Goal: Find specific page/section

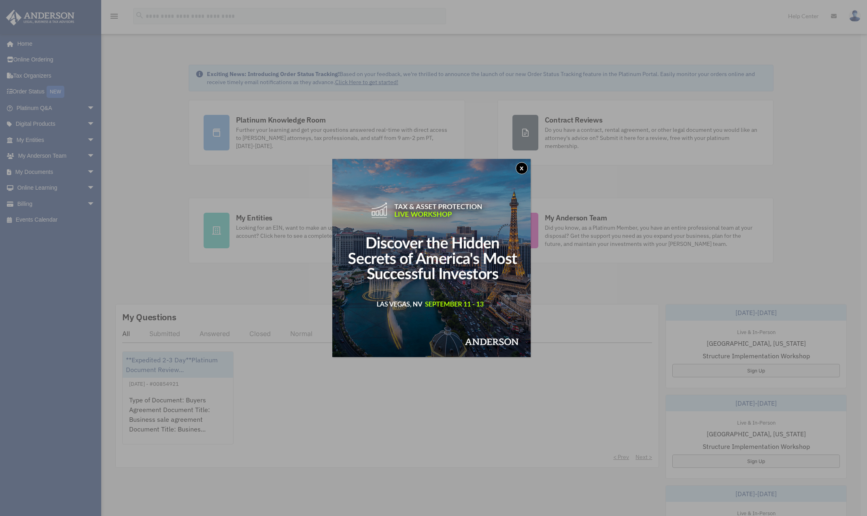
click at [526, 165] on button "x" at bounding box center [521, 168] width 12 height 12
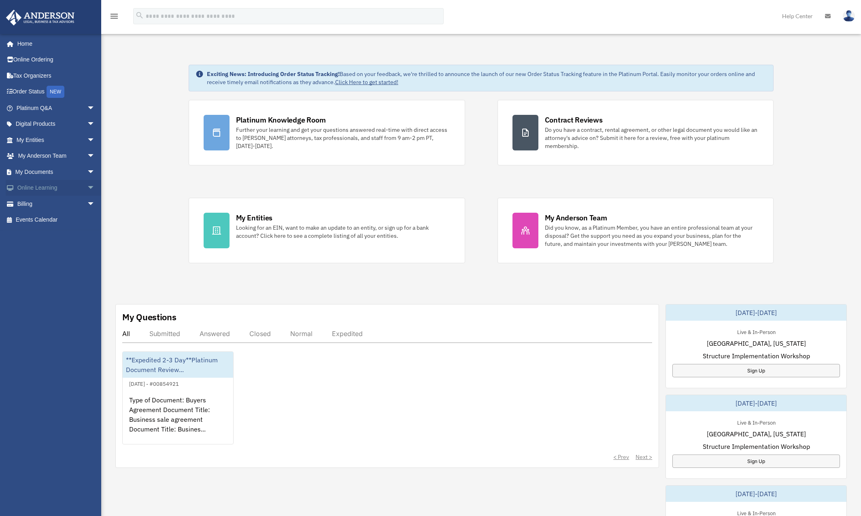
click at [51, 190] on link "Online Learning arrow_drop_down" at bounding box center [57, 188] width 102 height 16
click at [87, 189] on span "arrow_drop_down" at bounding box center [95, 188] width 16 height 17
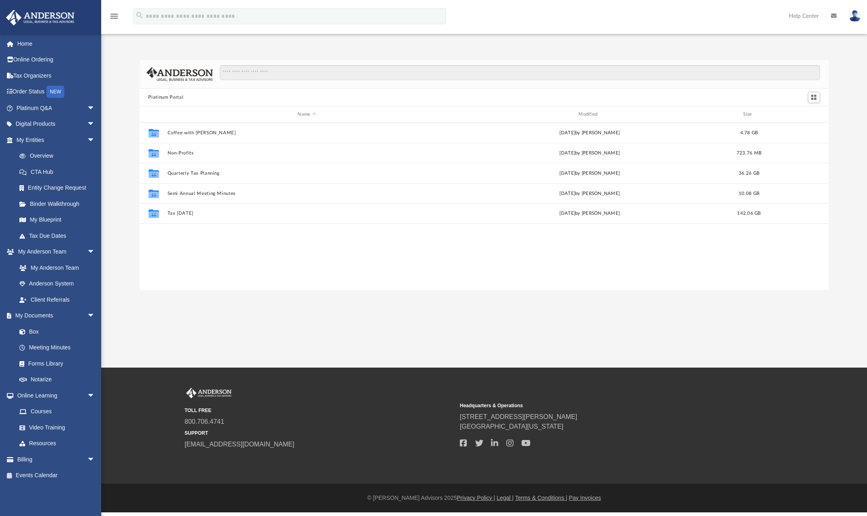
scroll to position [178, 683]
click at [87, 106] on span "arrow_drop_down" at bounding box center [95, 108] width 16 height 17
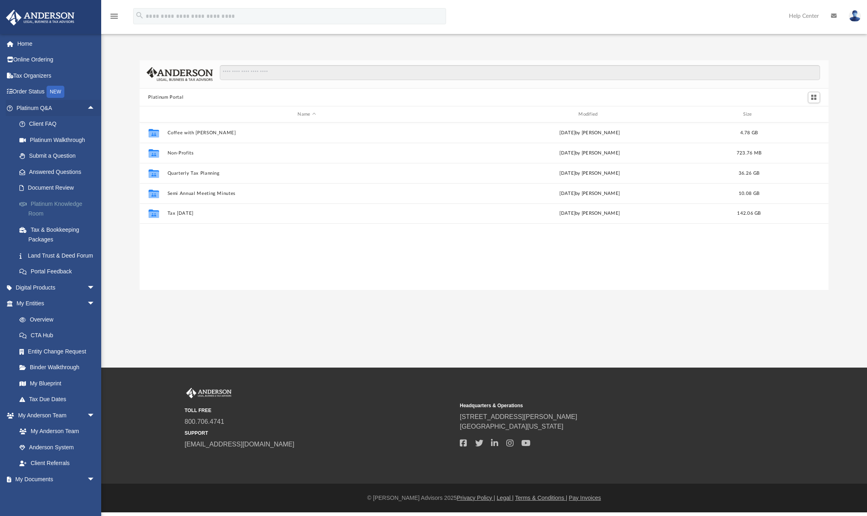
click at [50, 202] on link "Platinum Knowledge Room" at bounding box center [59, 209] width 96 height 26
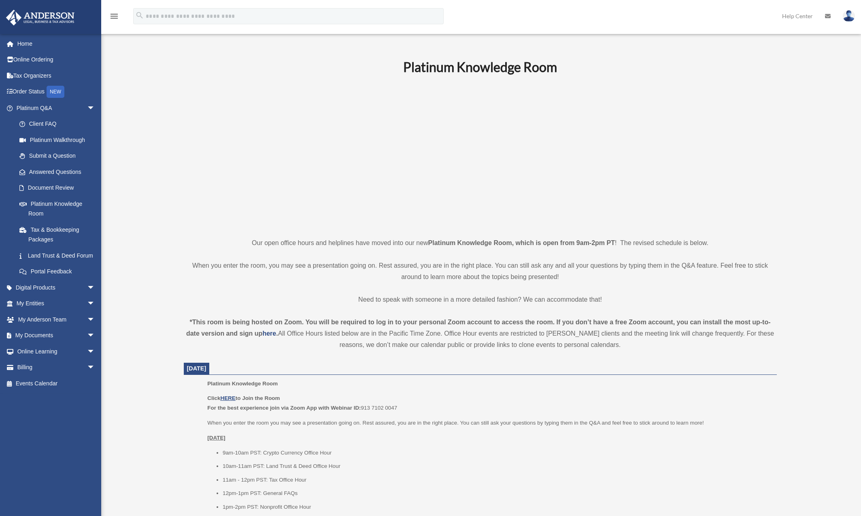
click at [257, 279] on p "When you enter the room, you may see a presentation going on. Rest assured, you…" at bounding box center [480, 271] width 593 height 23
